Goal: Task Accomplishment & Management: Use online tool/utility

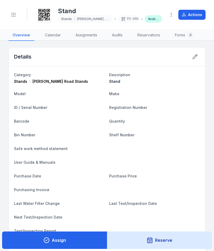
click at [18, 10] on div "Toggle Navigation" at bounding box center [13, 15] width 10 height 14
click at [7, 20] on header "Toggle Navigation Stand Stands [PERSON_NAME] Road Stands PS-0662 Available Acti…" at bounding box center [107, 15] width 214 height 30
click at [15, 15] on icon "Toggle navigation" at bounding box center [13, 14] width 5 height 5
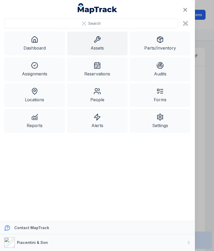
click at [103, 41] on link "Assets" at bounding box center [97, 44] width 61 height 24
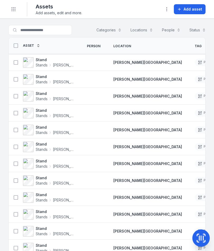
click at [198, 14] on button "Add asset" at bounding box center [190, 9] width 32 height 10
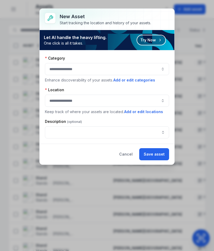
click at [154, 64] on button "button" at bounding box center [107, 69] width 124 height 12
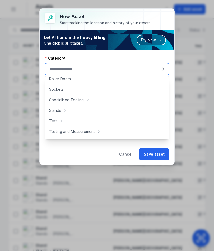
scroll to position [247, 0]
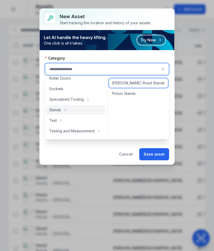
click at [154, 84] on div "[PERSON_NAME] Road Stands" at bounding box center [138, 82] width 59 height 9
type input "**********"
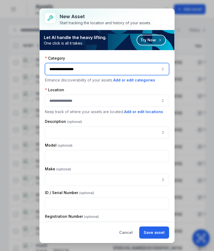
click at [144, 99] on button "button" at bounding box center [107, 101] width 124 height 12
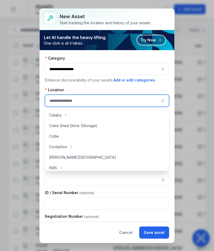
scroll to position [23, 0]
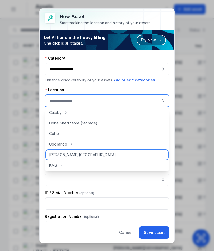
click at [104, 156] on div "[PERSON_NAME][GEOGRAPHIC_DATA]" at bounding box center [107, 154] width 122 height 9
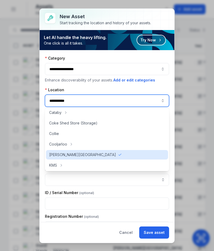
type input "**********"
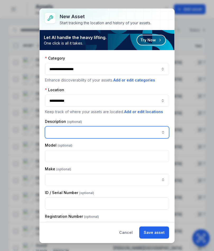
click at [115, 133] on input "asset-add:description-label" at bounding box center [107, 132] width 124 height 12
click at [116, 132] on input "asset-add:description-label" at bounding box center [107, 132] width 124 height 12
paste input "*****"
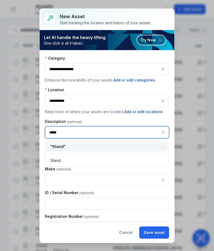
click at [120, 143] on div "" Stand "" at bounding box center [106, 146] width 121 height 9
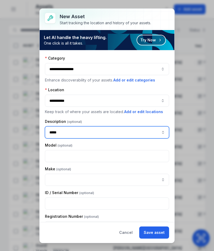
type input "*****"
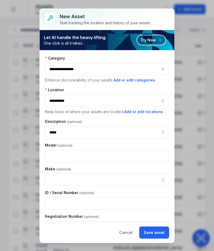
click at [150, 232] on button "Save asset" at bounding box center [154, 233] width 30 height 12
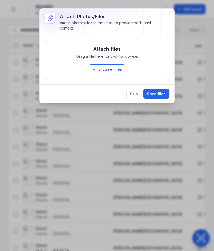
click at [117, 66] on button "Browse Files" at bounding box center [106, 69] width 37 height 10
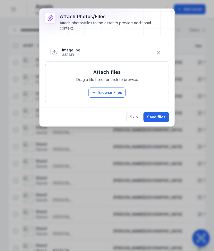
click at [159, 118] on button "Save files" at bounding box center [156, 117] width 26 height 10
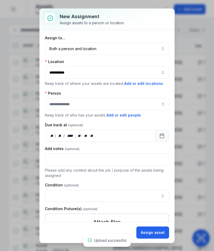
click at [155, 48] on button "Both a person and location ****" at bounding box center [107, 49] width 124 height 12
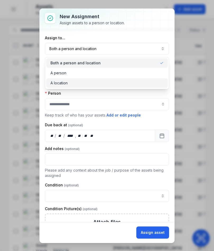
click at [115, 83] on div "A location" at bounding box center [106, 82] width 113 height 5
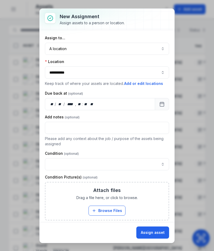
click at [160, 233] on button "Assign asset" at bounding box center [152, 233] width 33 height 12
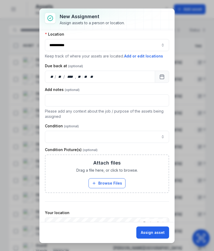
scroll to position [79, 0]
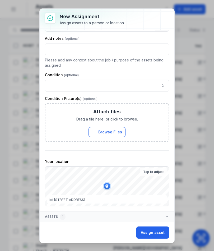
click at [159, 236] on button "Assign asset" at bounding box center [152, 233] width 33 height 12
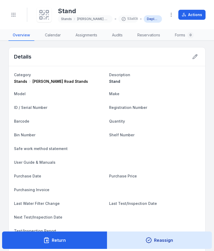
click at [51, 4] on div "Stand Stands [PERSON_NAME] Road Stands 53a030 Deployed Actions" at bounding box center [121, 14] width 170 height 25
click at [50, 15] on icon at bounding box center [44, 15] width 12 height 12
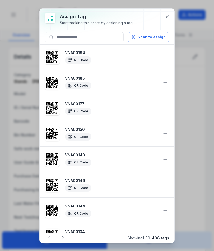
click at [154, 41] on button "Scan to assign" at bounding box center [148, 37] width 41 height 10
